Goal: Communication & Community: Answer question/provide support

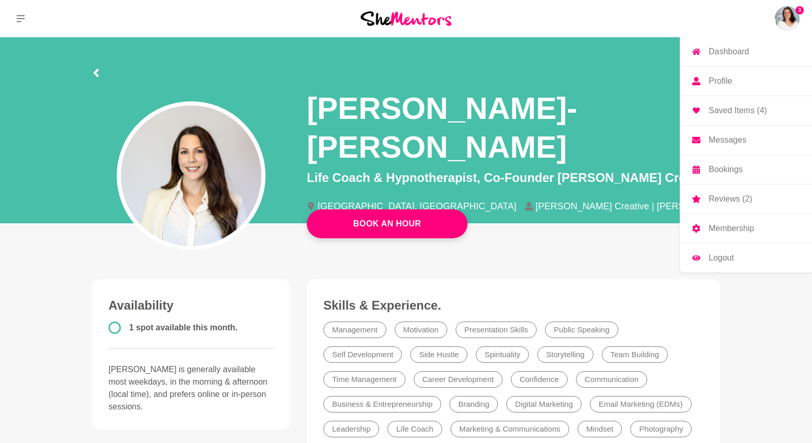
click at [787, 15] on img at bounding box center [787, 18] width 25 height 25
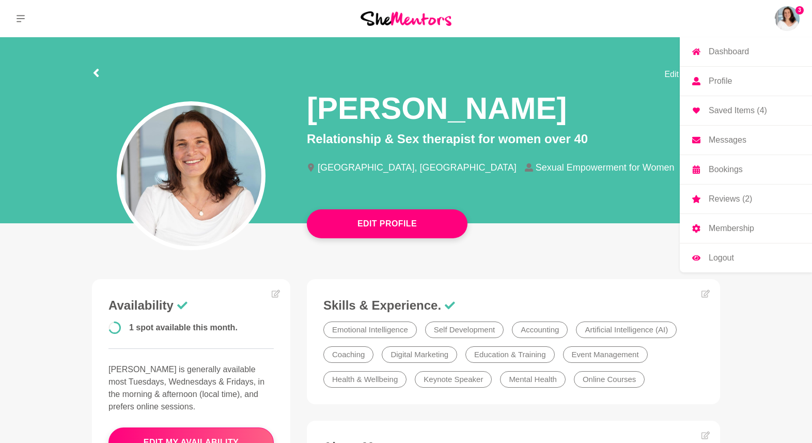
click at [712, 167] on p "Bookings" at bounding box center [726, 169] width 34 height 8
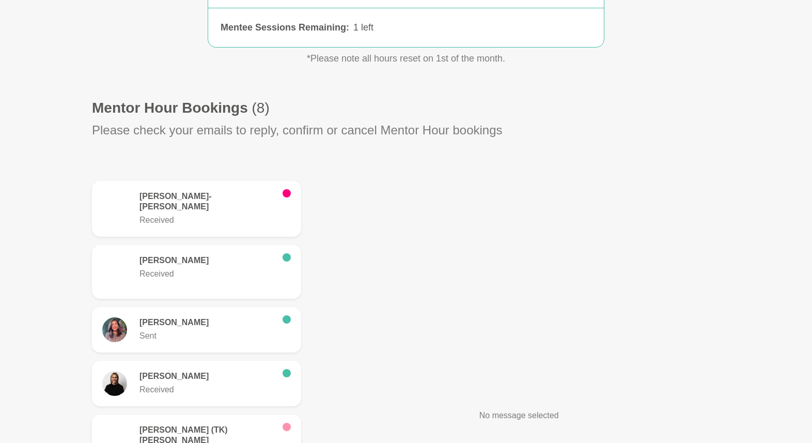
scroll to position [242, 0]
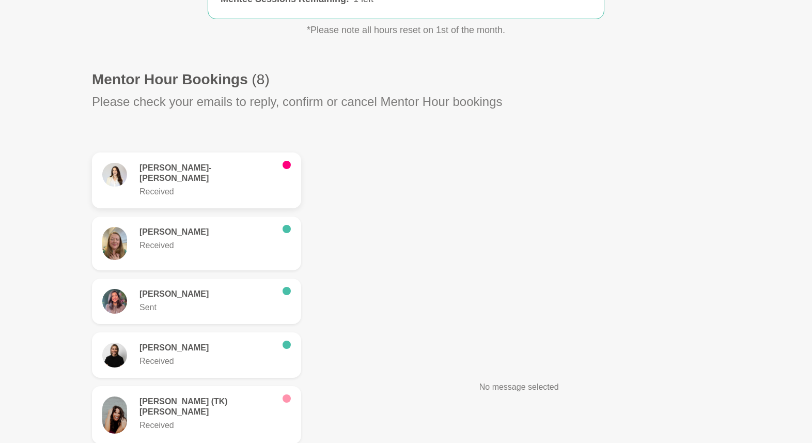
click at [163, 186] on p "Received" at bounding box center [207, 192] width 135 height 12
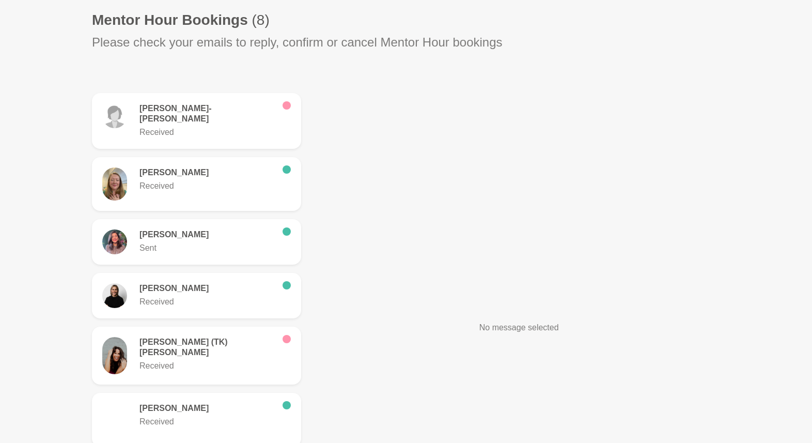
scroll to position [206, 0]
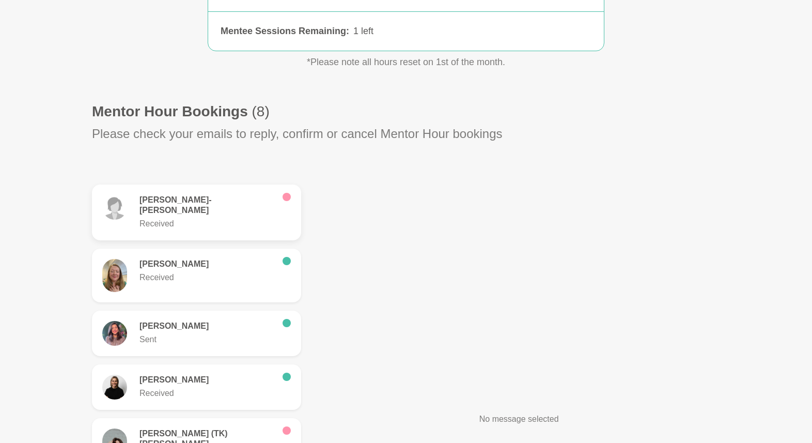
scroll to position [211, 0]
click at [193, 204] on h6 "[PERSON_NAME]-[PERSON_NAME]" at bounding box center [207, 204] width 135 height 21
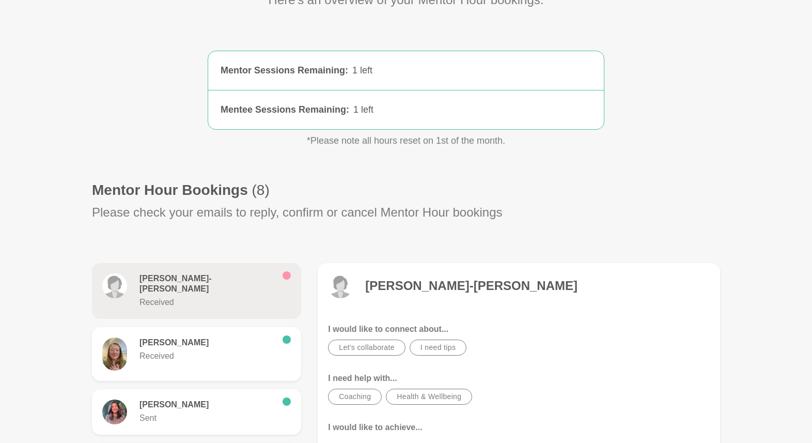
scroll to position [0, 0]
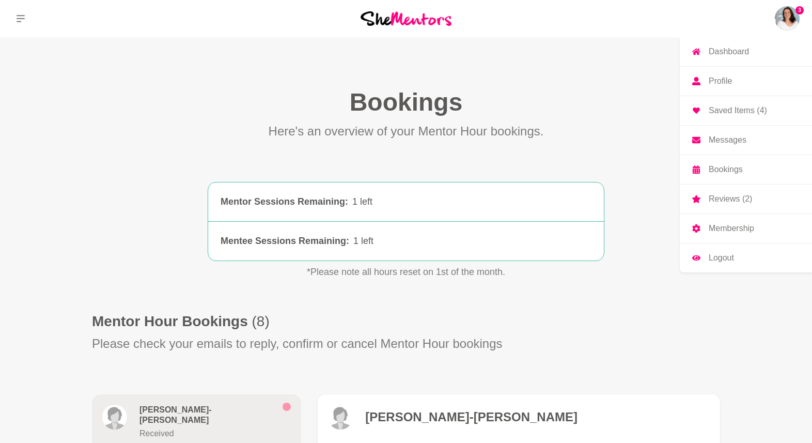
click at [789, 21] on img at bounding box center [787, 18] width 25 height 25
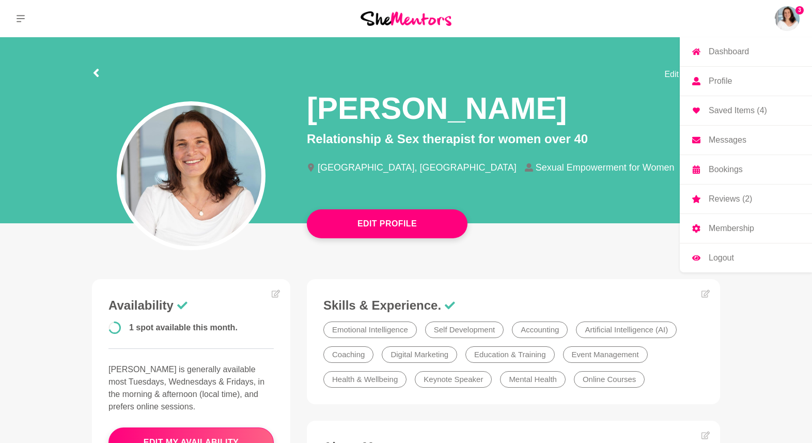
click at [741, 197] on p "Reviews (2)" at bounding box center [730, 199] width 43 height 8
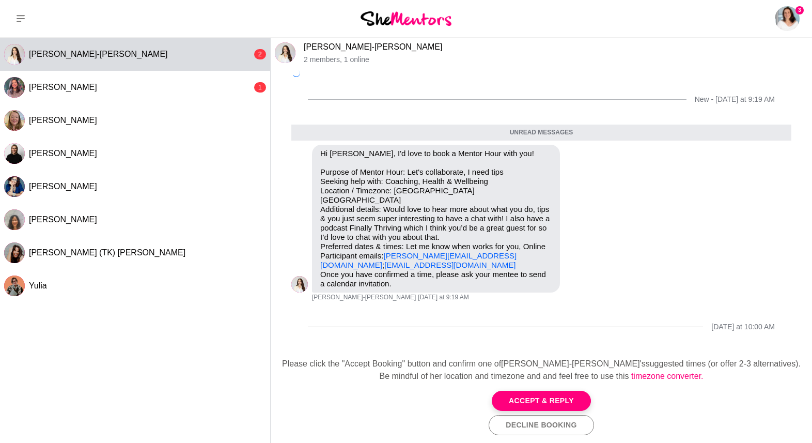
scroll to position [1, 0]
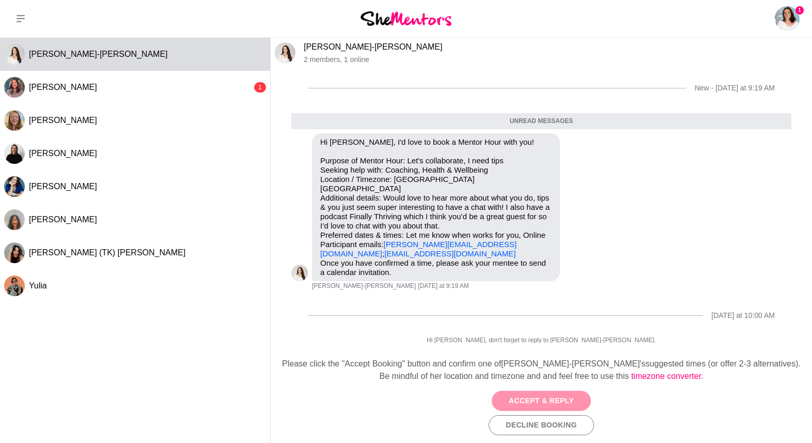
click at [541, 403] on button "Accept & Reply" at bounding box center [541, 401] width 99 height 20
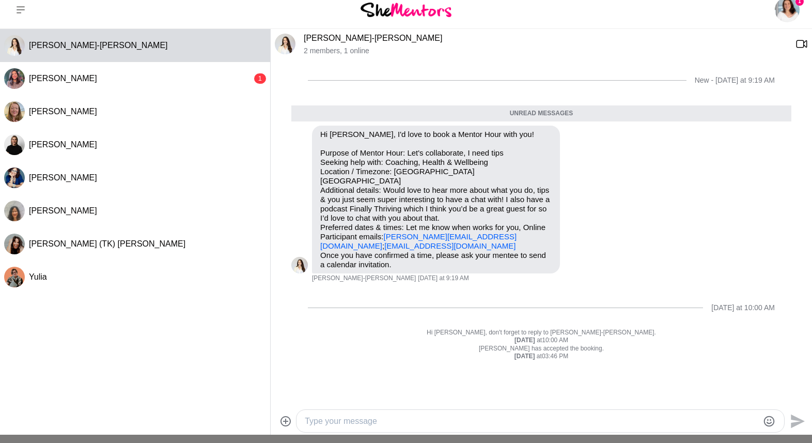
scroll to position [12, 0]
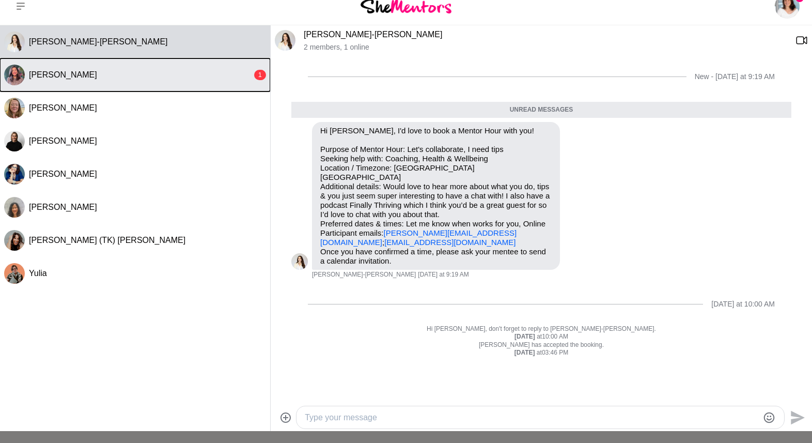
click at [214, 85] on button "[PERSON_NAME] 1" at bounding box center [135, 74] width 270 height 33
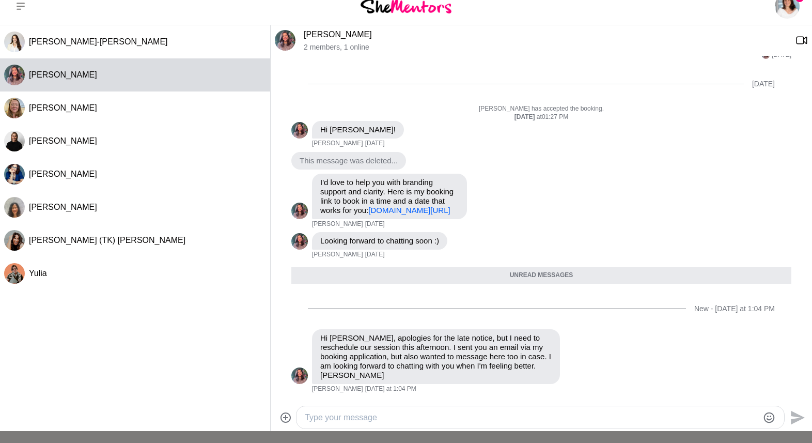
scroll to position [195, 0]
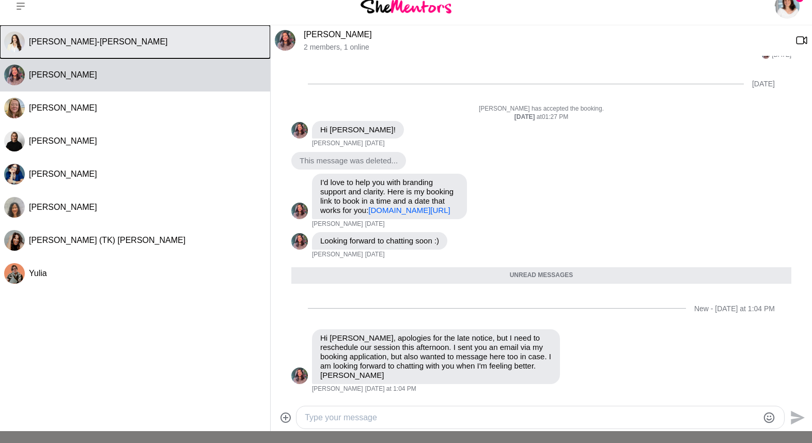
click at [99, 45] on div "[PERSON_NAME]-[PERSON_NAME]" at bounding box center [147, 42] width 237 height 10
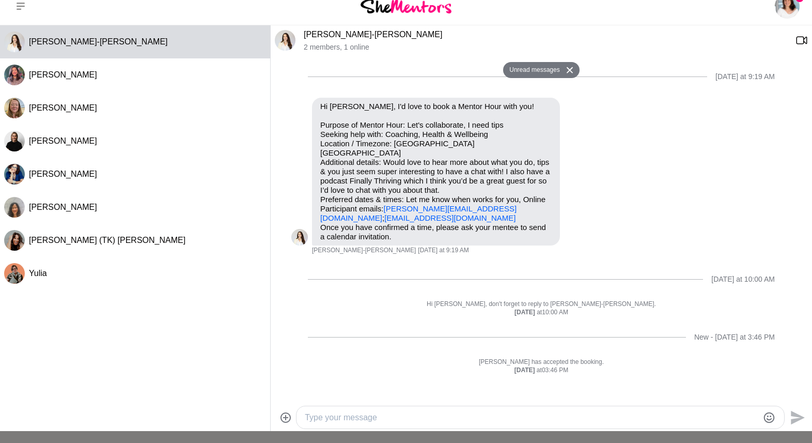
scroll to position [33, 0]
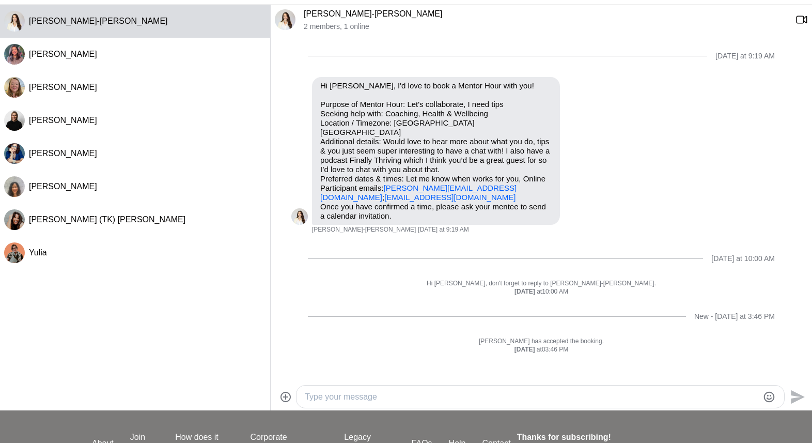
click at [423, 396] on textarea "Type your message" at bounding box center [532, 397] width 454 height 12
type textarea "f"
paste textarea "[URL][DOMAIN_NAME]"
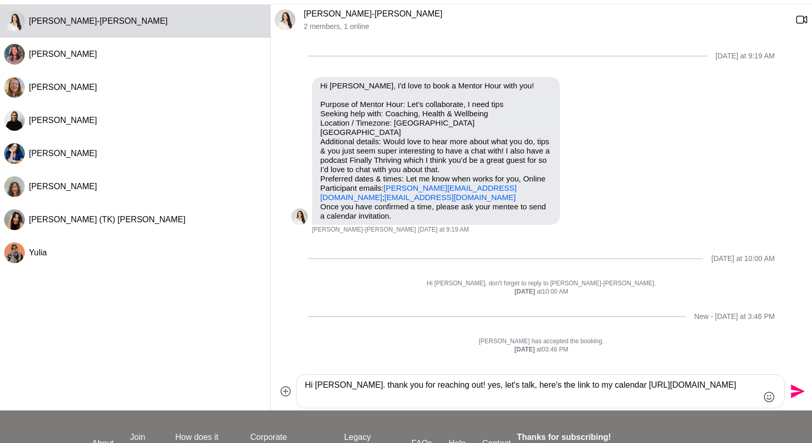
type textarea "Hi [PERSON_NAME]. thank you for reaching out! yes, let's talk, here's the link …"
click at [792, 388] on icon "Send" at bounding box center [798, 392] width 14 height 14
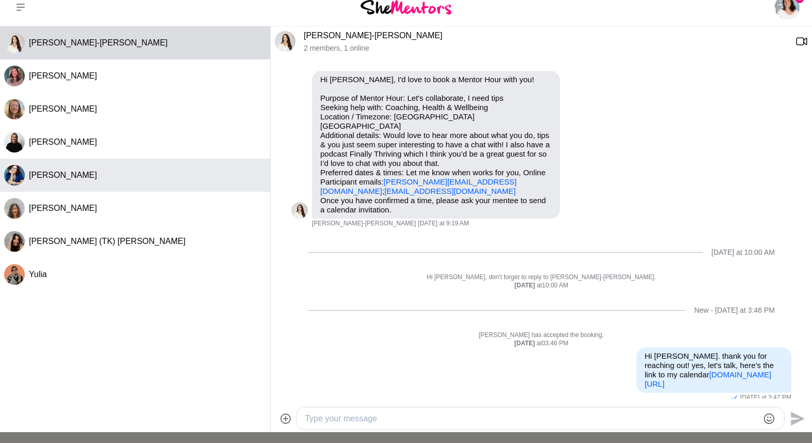
scroll to position [0, 0]
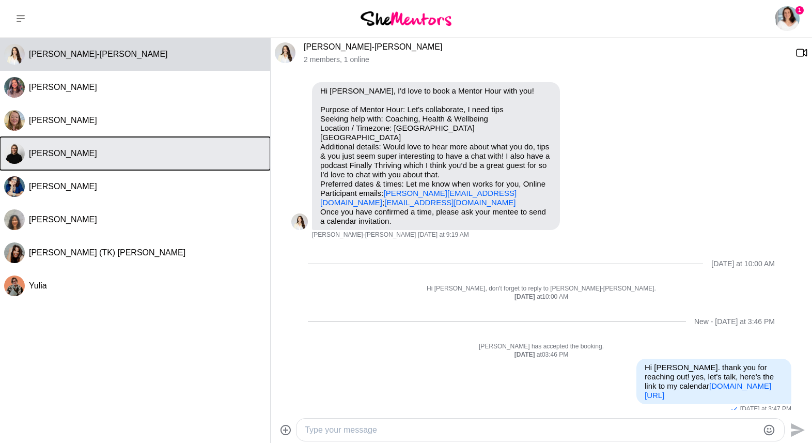
click at [78, 145] on button "[PERSON_NAME]" at bounding box center [135, 153] width 270 height 33
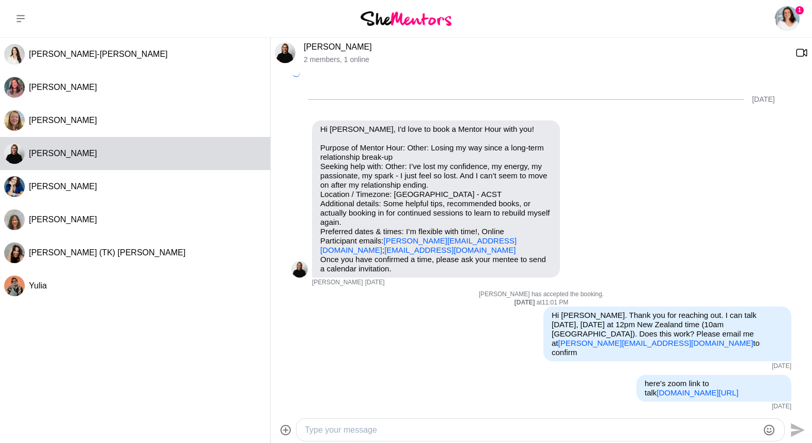
scroll to position [171, 0]
